Goal: Task Accomplishment & Management: Use online tool/utility

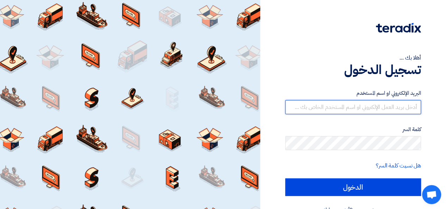
click at [324, 103] on input "text" at bounding box center [353, 107] width 136 height 14
type input "[EMAIL_ADDRESS][DOMAIN_NAME]"
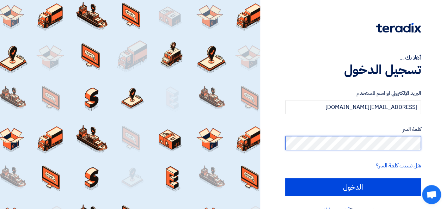
click at [285, 178] on input "الدخول" at bounding box center [353, 187] width 136 height 18
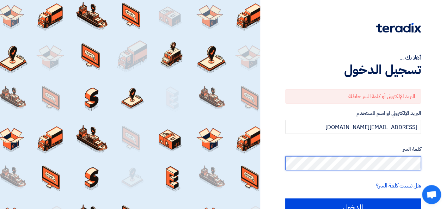
click at [430, 162] on div "أهلا بك ... تسجيل الدخول البريد الإلكتروني أو كلمة السر خاطئة البريد الإلكتروني…" at bounding box center [352, 123] width 175 height 246
click at [285, 198] on input "الدخول" at bounding box center [353, 207] width 136 height 18
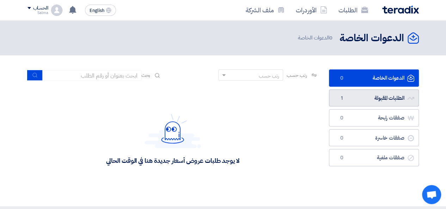
click at [373, 101] on link "الطلبات المقبولة الطلبات المقبولة 1" at bounding box center [374, 98] width 90 height 17
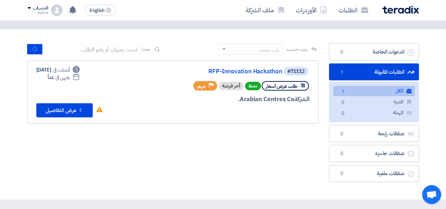
scroll to position [23, 0]
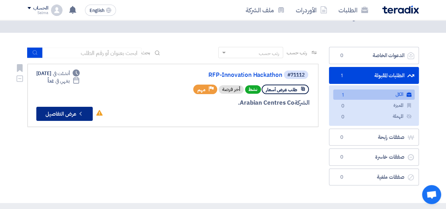
click at [63, 119] on button "Check details عرض التفاصيل" at bounding box center [64, 114] width 56 height 14
